Goal: Check status

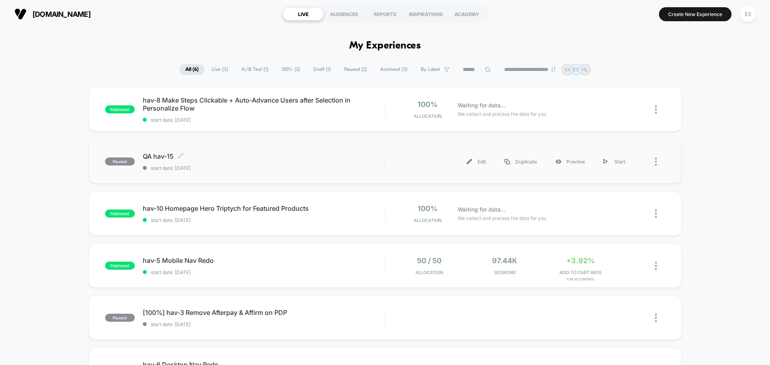
click at [158, 155] on span "QA hav-15 Click to edit experience details" at bounding box center [264, 156] width 242 height 8
